Goal: Task Accomplishment & Management: Use online tool/utility

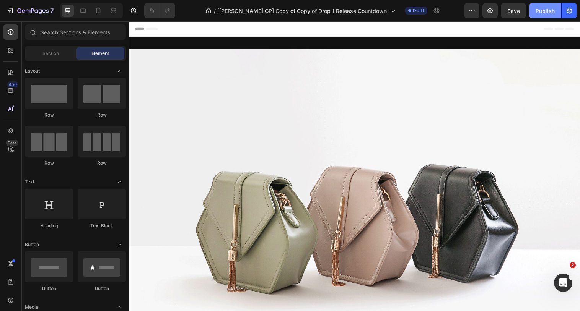
click at [542, 7] on div "Publish" at bounding box center [545, 11] width 19 height 8
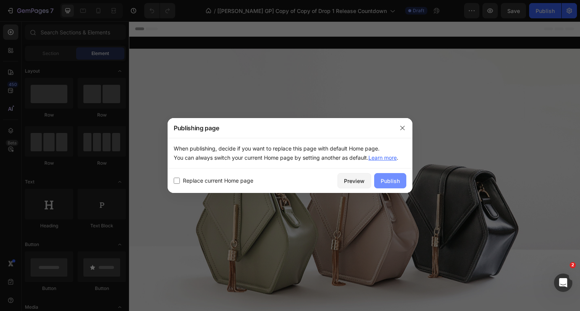
click at [386, 184] on div "Publish" at bounding box center [390, 181] width 19 height 8
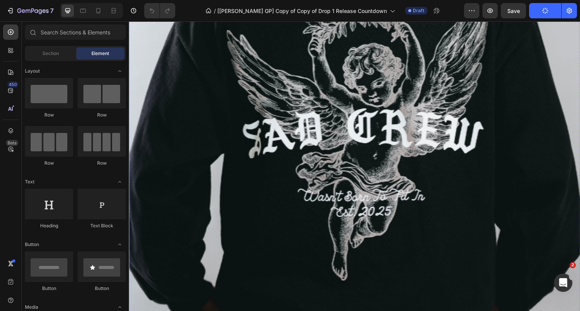
scroll to position [524, 0]
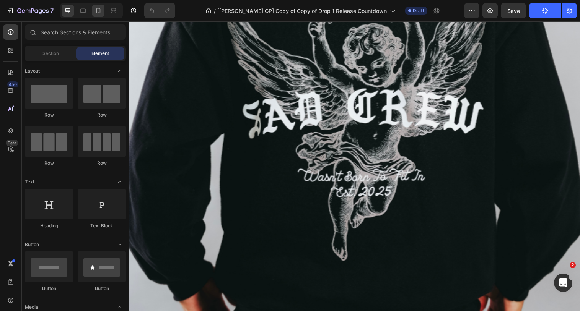
click at [104, 13] on div at bounding box center [98, 11] width 12 height 12
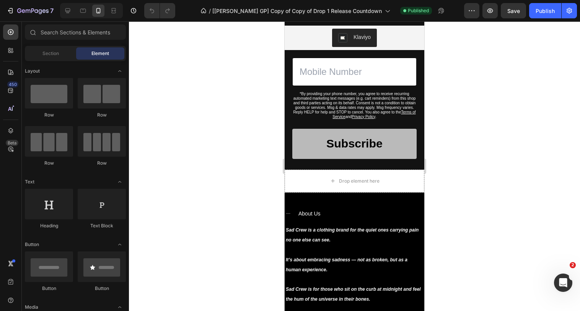
scroll to position [285, 0]
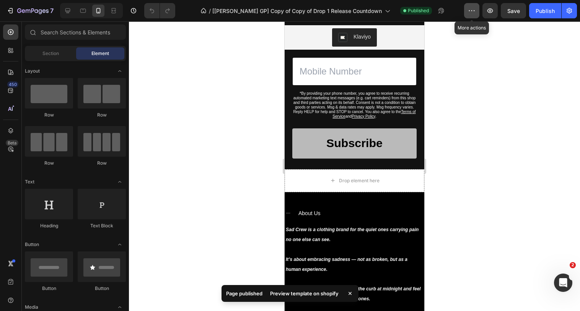
click at [474, 13] on icon "button" at bounding box center [472, 11] width 8 height 8
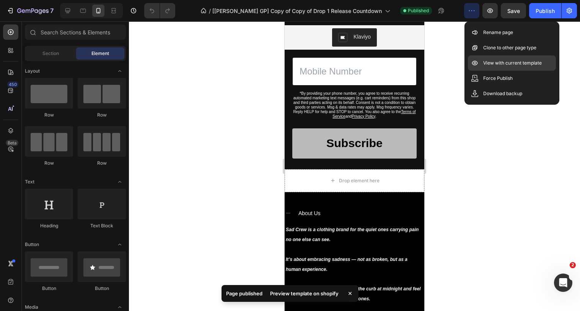
click at [485, 61] on p "View with current template" at bounding box center [512, 63] width 59 height 8
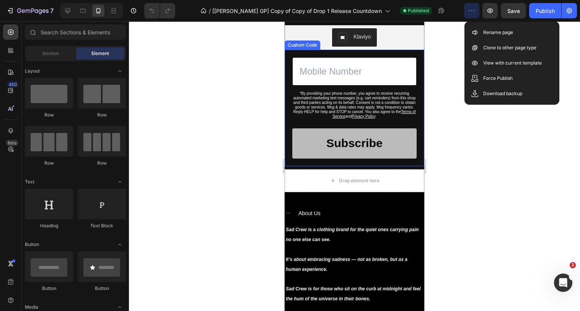
click at [345, 77] on input "phone" at bounding box center [354, 71] width 124 height 28
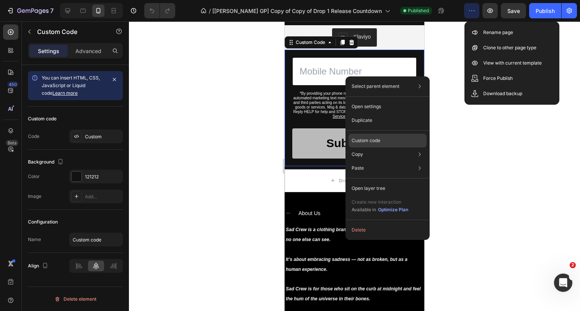
click at [363, 141] on p "Custom code" at bounding box center [366, 140] width 29 height 7
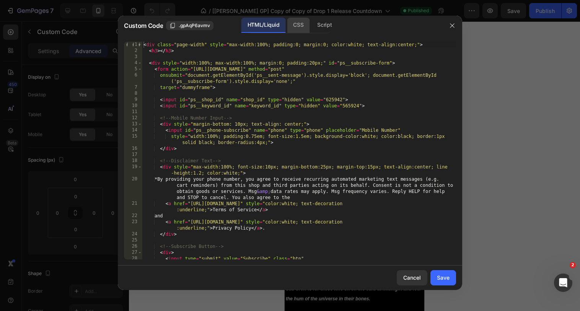
click at [297, 32] on div "CSS" at bounding box center [298, 25] width 23 height 15
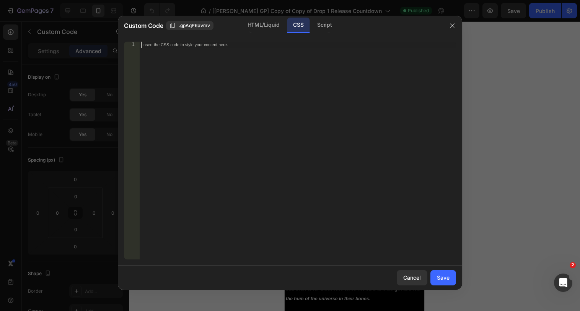
click at [233, 64] on div "Insert the CSS code to style your content here." at bounding box center [297, 157] width 317 height 230
paste textarea "ps__phone-subscribe"
type textarea "#ps__phone-subscribe{"
click at [258, 31] on div "HTML/Liquid" at bounding box center [263, 25] width 44 height 15
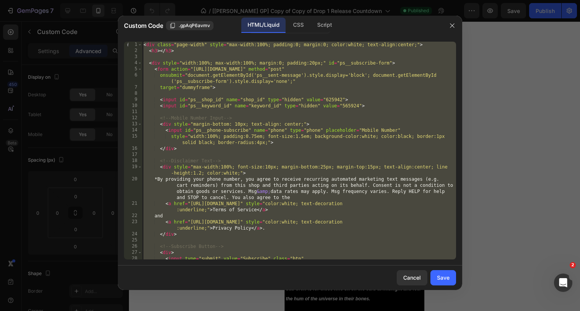
scroll to position [0, 0]
click at [325, 145] on div "< div class = "page-width" style = "max-width:100%; padding:0; margin:0; color:…" at bounding box center [299, 160] width 314 height 236
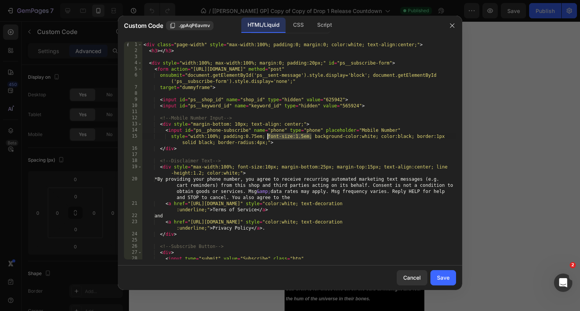
drag, startPoint x: 312, startPoint y: 137, endPoint x: 268, endPoint y: 137, distance: 43.6
click at [268, 137] on div "< div class = "page-width" style = "max-width:100%; padding:0; margin:0; color:…" at bounding box center [299, 160] width 314 height 236
click at [298, 27] on div "CSS" at bounding box center [298, 25] width 23 height 15
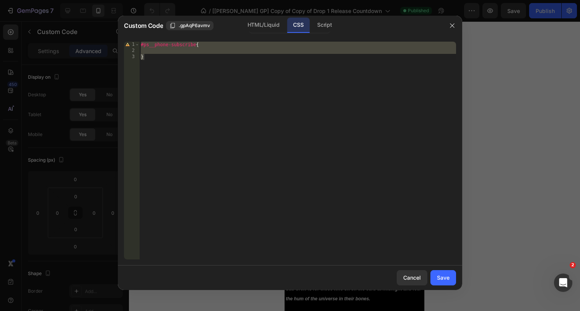
click at [246, 73] on div "#ps__phone-subscribe { }" at bounding box center [297, 157] width 317 height 230
type textarea "}"
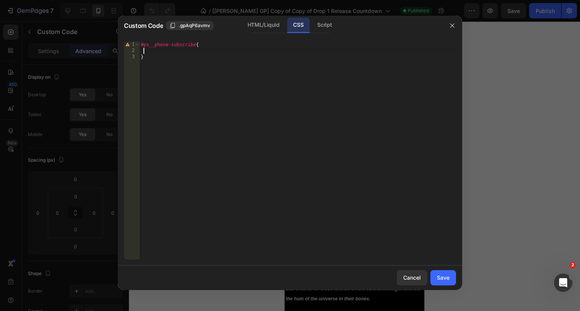
paste textarea "font-weight: 400;"
type textarea "font-weight: 400;"
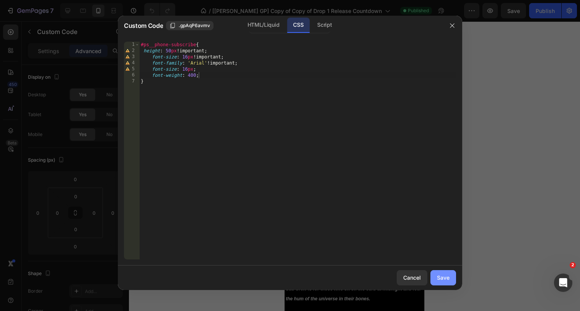
click at [442, 276] on div "Save" at bounding box center [443, 278] width 13 height 8
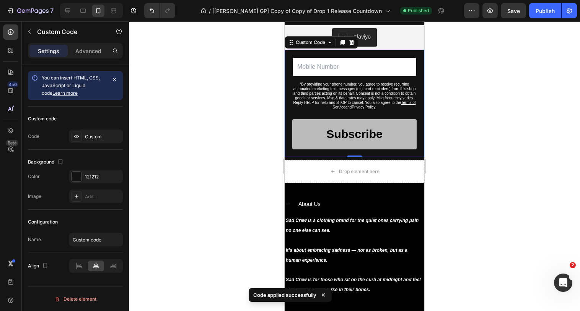
click at [292, 89] on div "*By providing your phone number, you agree to receive recurring automated marke…" at bounding box center [354, 96] width 124 height 28
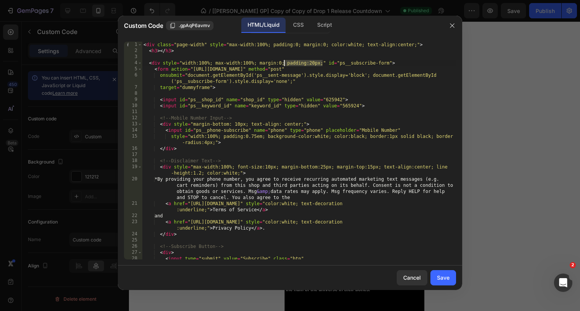
drag, startPoint x: 322, startPoint y: 62, endPoint x: 285, endPoint y: 63, distance: 36.3
click at [285, 63] on div "< div class = "page-width" style = "max-width:100%; padding:0; margin:0; color:…" at bounding box center [299, 160] width 314 height 236
click at [240, 172] on div "< div class = "page-width" style = "max-width:100%; padding:0; margin:0; color:…" at bounding box center [299, 160] width 314 height 236
type textarea "<div style="max-width:100%; font-size:10px; margin-bottom:25px; margin-top:15px…"
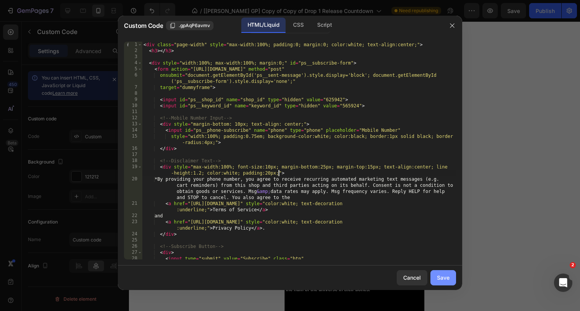
click at [449, 280] on div "Save" at bounding box center [443, 278] width 13 height 8
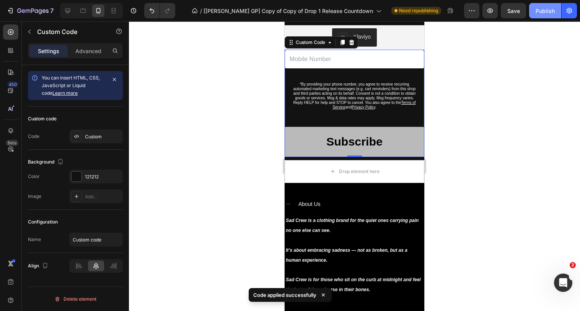
click at [542, 12] on div "Publish" at bounding box center [545, 11] width 19 height 8
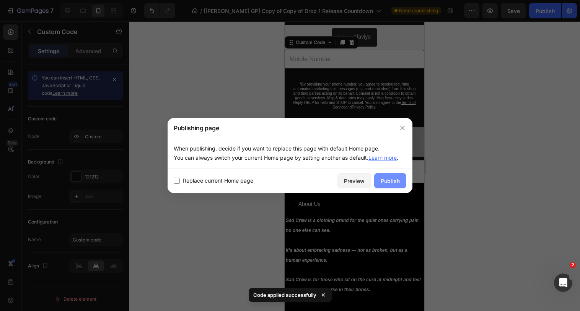
click at [399, 184] on div "Publish" at bounding box center [390, 181] width 19 height 8
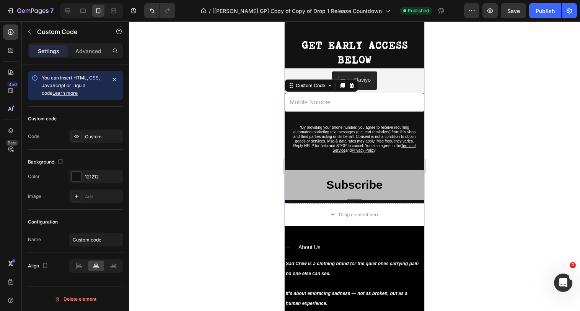
scroll to position [242, 0]
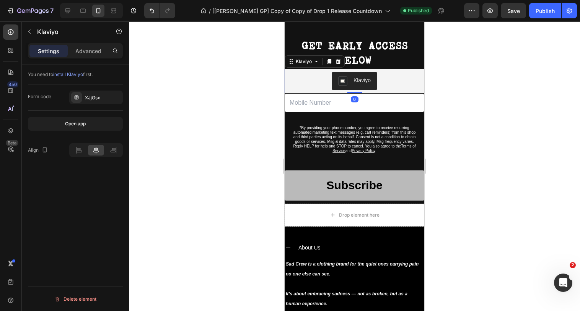
click at [317, 74] on div "Klaviyo" at bounding box center [355, 81] width 134 height 18
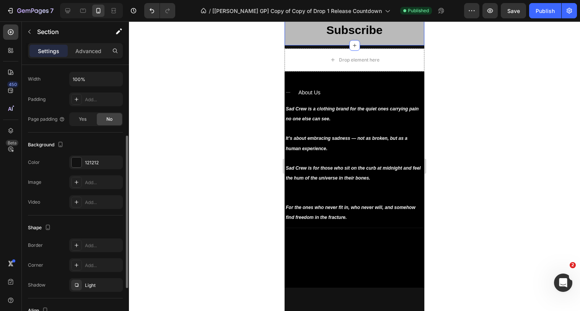
scroll to position [202, 0]
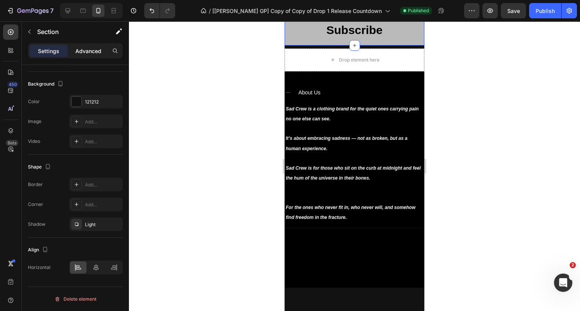
click at [88, 50] on p "Advanced" at bounding box center [88, 51] width 26 height 8
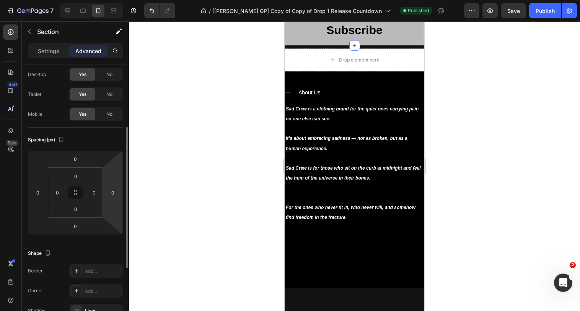
scroll to position [0, 0]
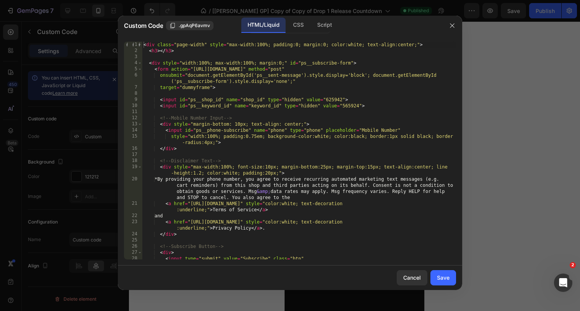
click at [280, 111] on div "< div class = "page-width" style = "max-width:100%; padding:0; margin:0; color:…" at bounding box center [299, 160] width 314 height 236
drag, startPoint x: 279, startPoint y: 171, endPoint x: 239, endPoint y: 175, distance: 40.0
click at [239, 175] on div "< div class = "page-width" style = "max-width:100%; padding:0; margin:0; color:…" at bounding box center [299, 160] width 314 height 236
click at [284, 64] on div "< div class = "page-width" style = "max-width:100%; padding:0; margin:0; color:…" at bounding box center [299, 160] width 314 height 236
paste textarea "padding:20px;"
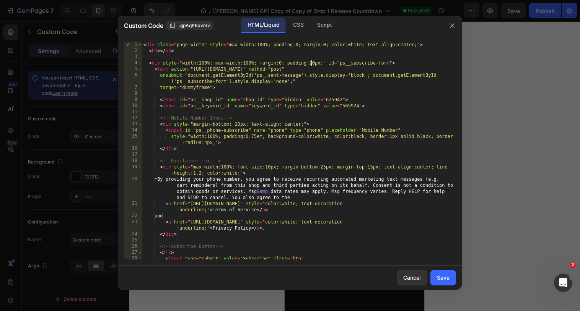
click at [312, 64] on div "< div class = "page-width" style = "max-width:100%; padding:0; margin:0; color:…" at bounding box center [299, 160] width 314 height 236
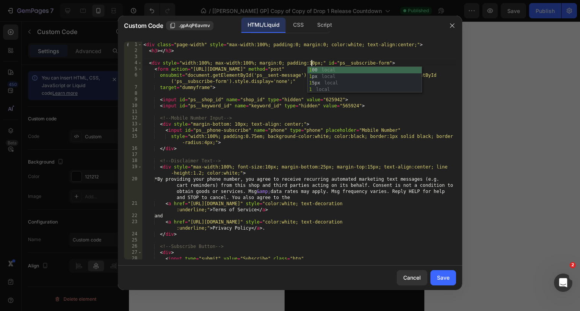
scroll to position [0, 14]
type textarea "<div style="width:100%; max-width:100%; margin:0; padding:10px;" id="ps__subscr…"
click at [445, 283] on button "Save" at bounding box center [443, 278] width 26 height 15
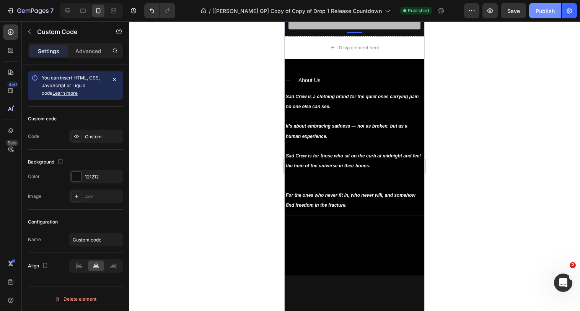
click at [541, 9] on div "Publish" at bounding box center [545, 11] width 19 height 8
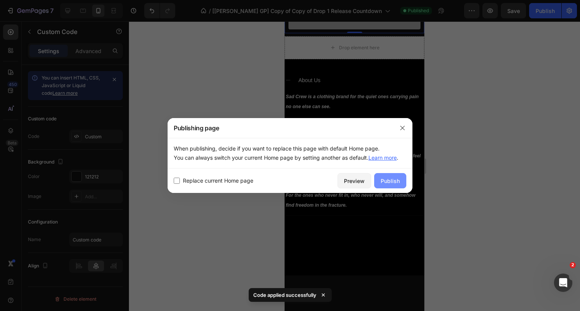
click at [385, 177] on div "Publish" at bounding box center [390, 181] width 19 height 8
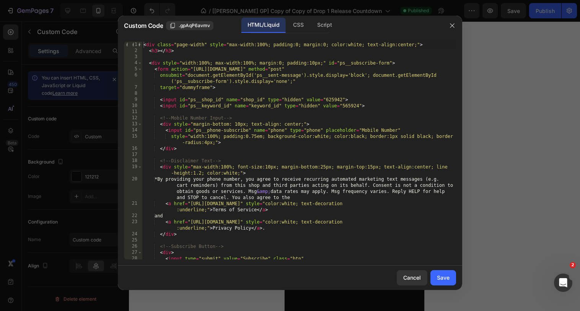
click at [279, 165] on div "< div class = "page-width" style = "max-width:100%; padding:0; margin:0; color:…" at bounding box center [299, 160] width 314 height 236
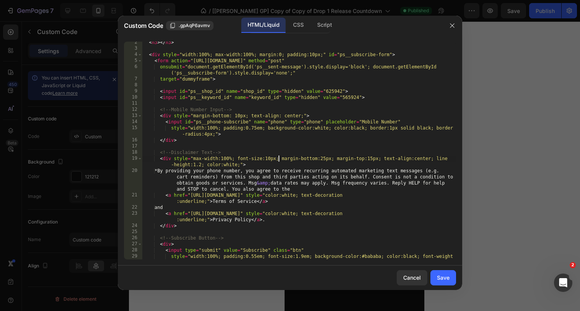
scroll to position [0, 0]
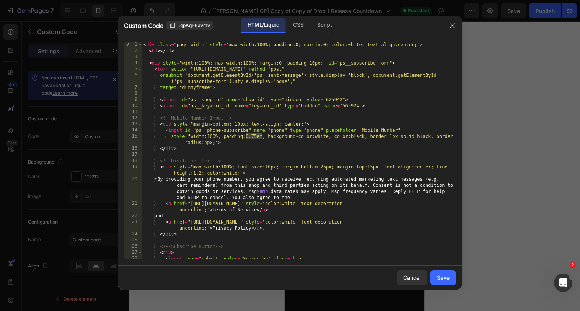
drag, startPoint x: 262, startPoint y: 135, endPoint x: 246, endPoint y: 135, distance: 16.5
click at [246, 135] on div "< div class = "page-width" style = "max-width:100%; padding:0; margin:0; color:…" at bounding box center [299, 160] width 314 height 236
type textarea "style="width:100%; padding:12px 12px 12px 16px; background-color:white; color:b…"
click at [440, 275] on div "Save" at bounding box center [443, 278] width 13 height 8
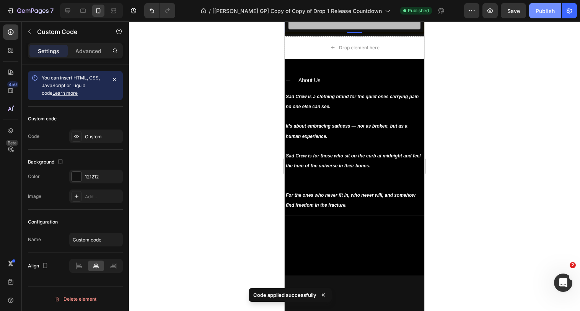
click at [548, 15] on button "Publish" at bounding box center [545, 10] width 32 height 15
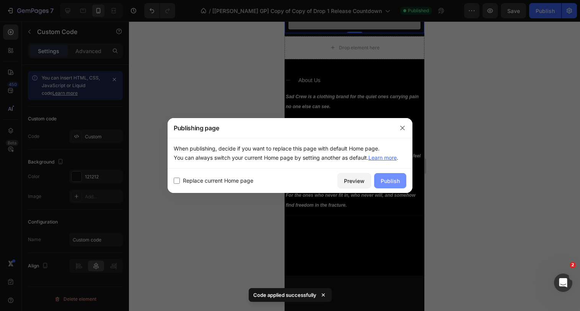
click at [383, 181] on div "Publish" at bounding box center [390, 181] width 19 height 8
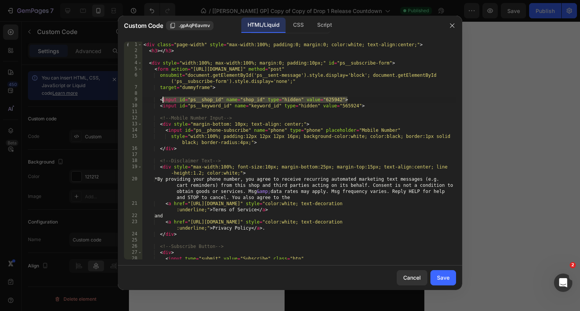
drag, startPoint x: 352, startPoint y: 98, endPoint x: 164, endPoint y: 101, distance: 187.5
click at [164, 101] on div "< div class = "page-width" style = "max-width:100%; padding:0; margin:0; color:…" at bounding box center [299, 160] width 314 height 236
click at [305, 28] on div "CSS" at bounding box center [298, 25] width 23 height 15
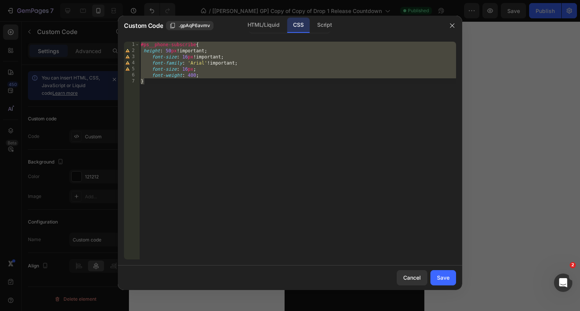
click at [198, 55] on div "#ps__phone-subscribe { height : 50 px !important ; font-size : 16 px !important…" at bounding box center [297, 157] width 317 height 230
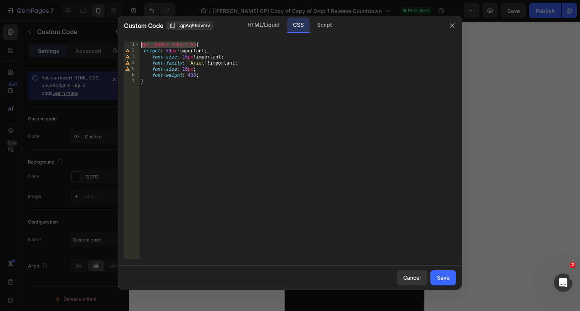
drag, startPoint x: 196, startPoint y: 44, endPoint x: 139, endPoint y: 42, distance: 57.0
click at [139, 42] on div "font-size: 16px !important; [PHONE_NUMBER] #ps__phone-subscribe { height : 50 p…" at bounding box center [290, 151] width 332 height 218
click at [175, 99] on div "#ps__phone-subscribe { height : 50 px !important ; font-size : 16 px !important…" at bounding box center [297, 157] width 317 height 230
type textarea "}"
paste textarea "}"
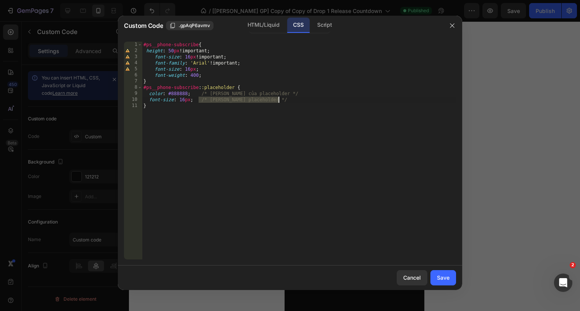
drag, startPoint x: 199, startPoint y: 100, endPoint x: 283, endPoint y: 97, distance: 83.8
click at [283, 97] on div "#ps__phone-subscribe { height : 50 px !important ; font-size : 16 px !important…" at bounding box center [299, 157] width 314 height 230
drag, startPoint x: 286, startPoint y: 93, endPoint x: 201, endPoint y: 93, distance: 84.6
click at [201, 93] on div "#ps__phone-subscribe { height : 50 px !important ; font-size : 16 px !important…" at bounding box center [299, 157] width 314 height 230
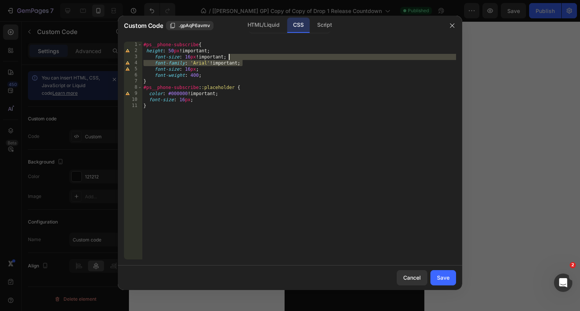
drag, startPoint x: 248, startPoint y: 63, endPoint x: 247, endPoint y: 59, distance: 4.4
click at [247, 59] on div "#ps__phone-subscribe { height : 50 px !important ; font-size : 16 px !important…" at bounding box center [299, 157] width 314 height 230
click at [228, 93] on div "#ps__phone-subscribe { height : 50 px !important ; font-size : 16 px !important…" at bounding box center [299, 157] width 314 height 230
paste textarea "font-family: 'Arial' !important;"
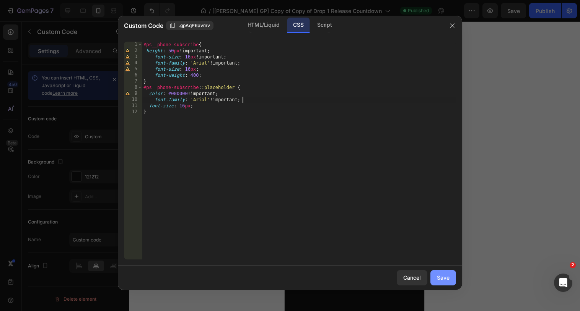
type textarea "font-family: 'Arial' !important;"
click at [437, 275] on div "Save" at bounding box center [443, 278] width 13 height 8
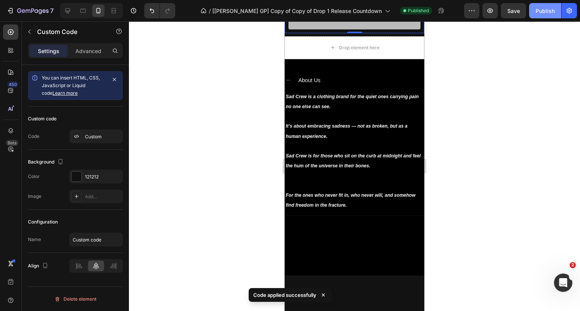
click at [552, 15] on button "Publish" at bounding box center [545, 10] width 32 height 15
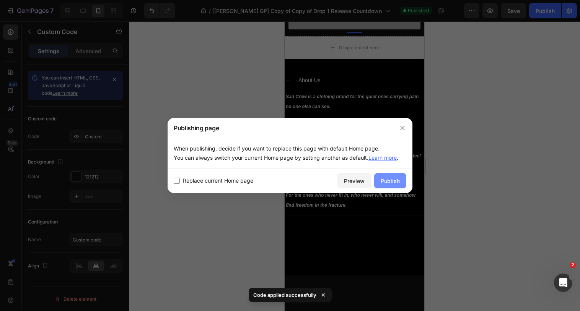
click at [395, 179] on div "Publish" at bounding box center [390, 181] width 19 height 8
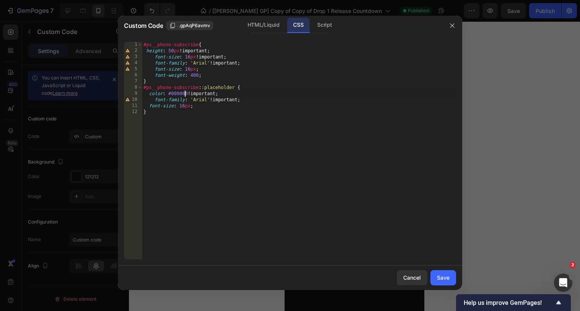
click at [185, 94] on div "#ps__phone-subscribe { height : 50 px !important ; font-size : 16 px !important…" at bounding box center [299, 157] width 314 height 230
click at [186, 93] on div "#ps__phone-subscribe { height : 50 px !important ; font-size : 16 px !important…" at bounding box center [299, 157] width 314 height 230
paste textarea "#737373"
type textarea "color: #737373 !important;"
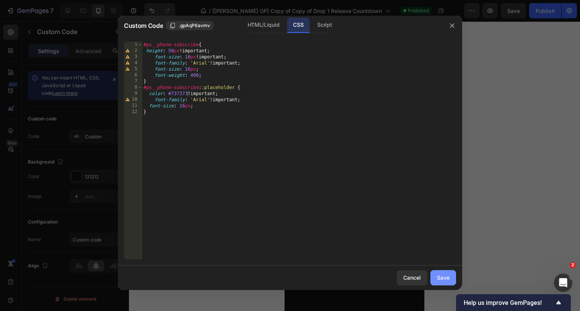
click at [443, 274] on div "Save" at bounding box center [443, 278] width 13 height 8
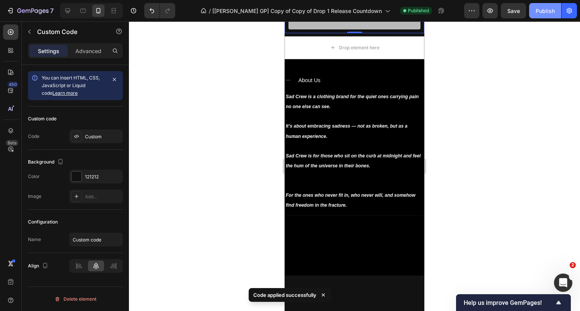
click at [534, 10] on button "Publish" at bounding box center [545, 10] width 32 height 15
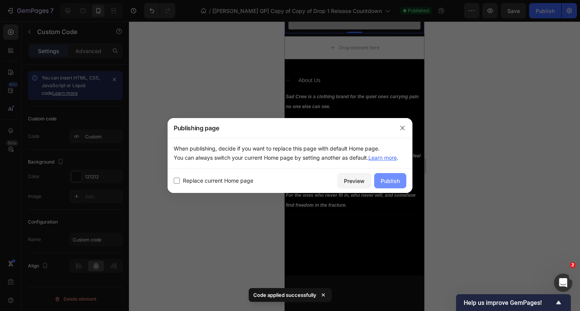
click at [392, 178] on div "Publish" at bounding box center [390, 181] width 19 height 8
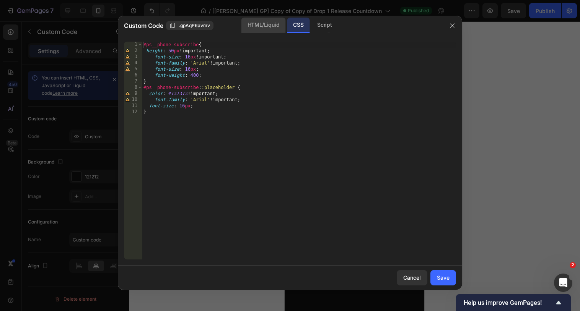
click at [280, 29] on div "HTML/Liquid" at bounding box center [263, 25] width 44 height 15
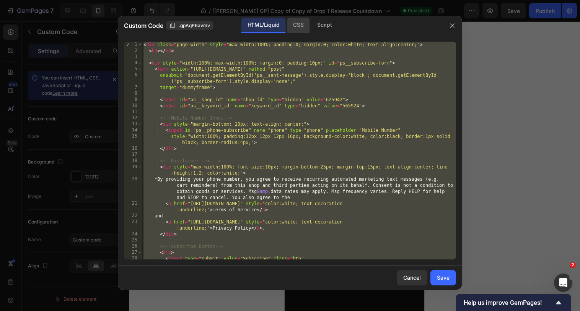
click at [297, 23] on div "CSS" at bounding box center [298, 25] width 23 height 15
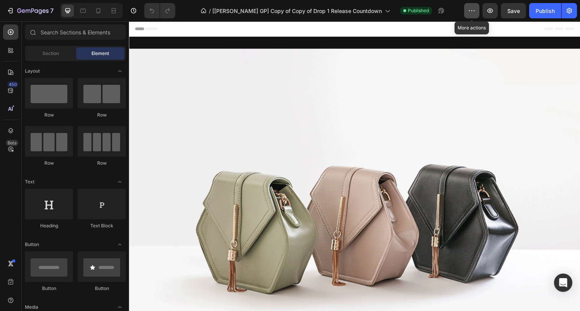
click at [469, 11] on icon "button" at bounding box center [472, 11] width 8 height 8
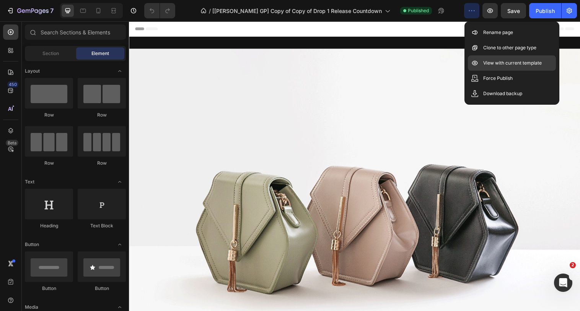
click at [478, 65] on icon at bounding box center [475, 63] width 8 height 8
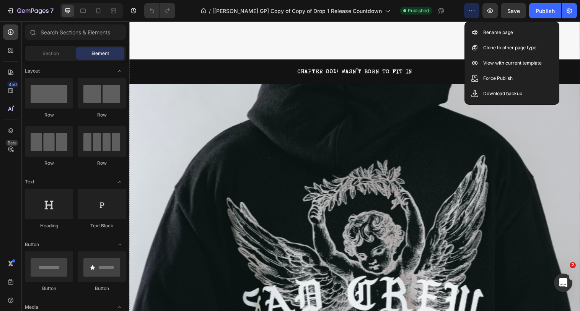
scroll to position [336, 0]
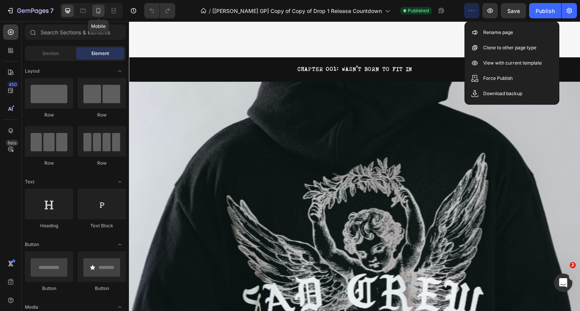
click at [100, 9] on icon at bounding box center [98, 10] width 4 height 5
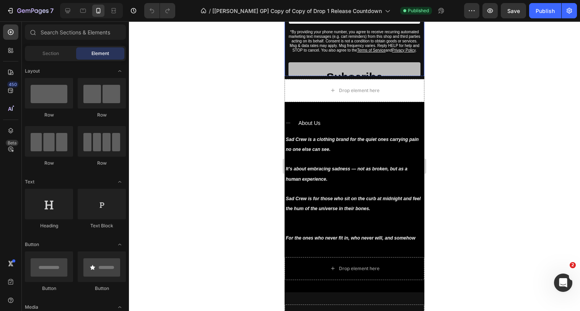
click at [340, 60] on form "*By providing your phone number, you agree to receive recurring automated marke…" at bounding box center [354, 49] width 132 height 88
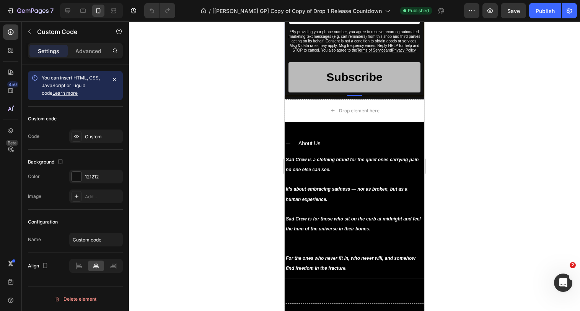
click at [340, 60] on form "*By providing your phone number, you agree to receive recurring automated marke…" at bounding box center [354, 49] width 132 height 88
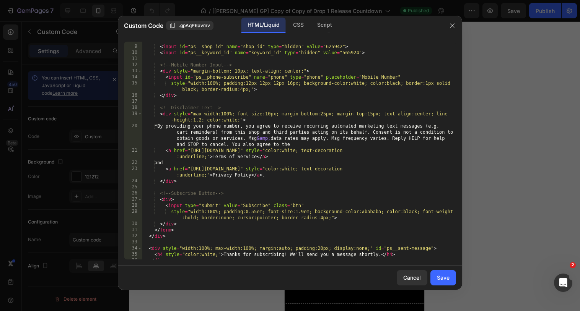
scroll to position [60, 0]
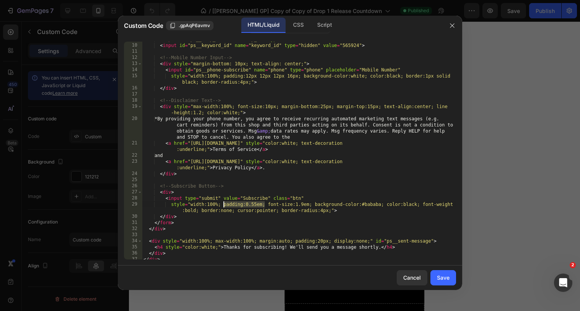
drag, startPoint x: 264, startPoint y: 205, endPoint x: 224, endPoint y: 206, distance: 39.4
click at [224, 206] on div "< input id = "ps__shop_id" name = "shop_id" type = "hidden" value = "625942" > …" at bounding box center [299, 151] width 314 height 230
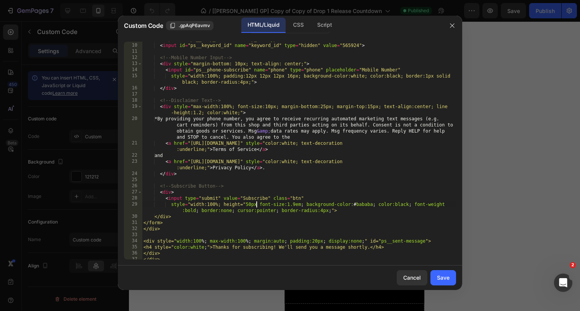
scroll to position [0, 9]
click at [245, 204] on div "< input id = "ps__shop_id" name = "shop_id" type = "hidden" value = "625942" > …" at bounding box center [299, 151] width 314 height 230
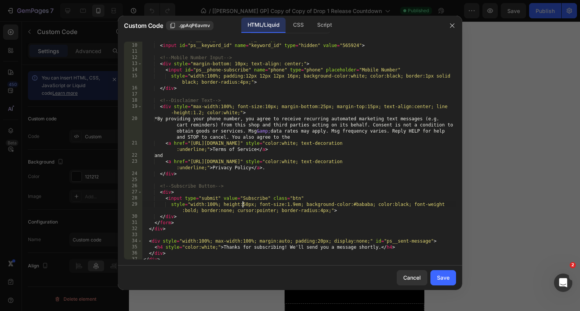
scroll to position [0, 8]
click at [293, 226] on div "< input id = "ps__shop_id" name = "shop_id" type = "hidden" value = "625942" > …" at bounding box center [299, 151] width 314 height 230
type textarea "</form>"
click at [441, 279] on div "Save" at bounding box center [443, 278] width 13 height 8
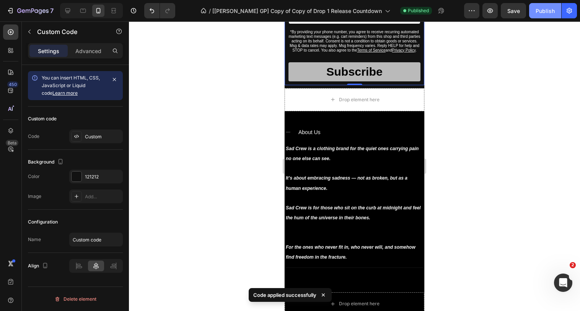
click at [535, 10] on button "Publish" at bounding box center [545, 10] width 32 height 15
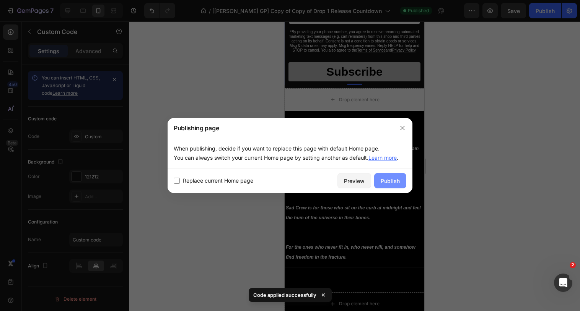
click at [391, 180] on div "Publish" at bounding box center [390, 181] width 19 height 8
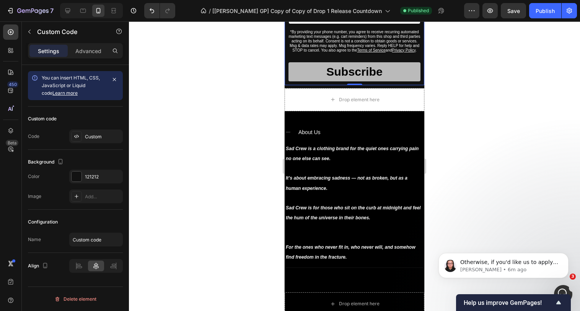
scroll to position [0, 0]
